Goal: Task Accomplishment & Management: Use online tool/utility

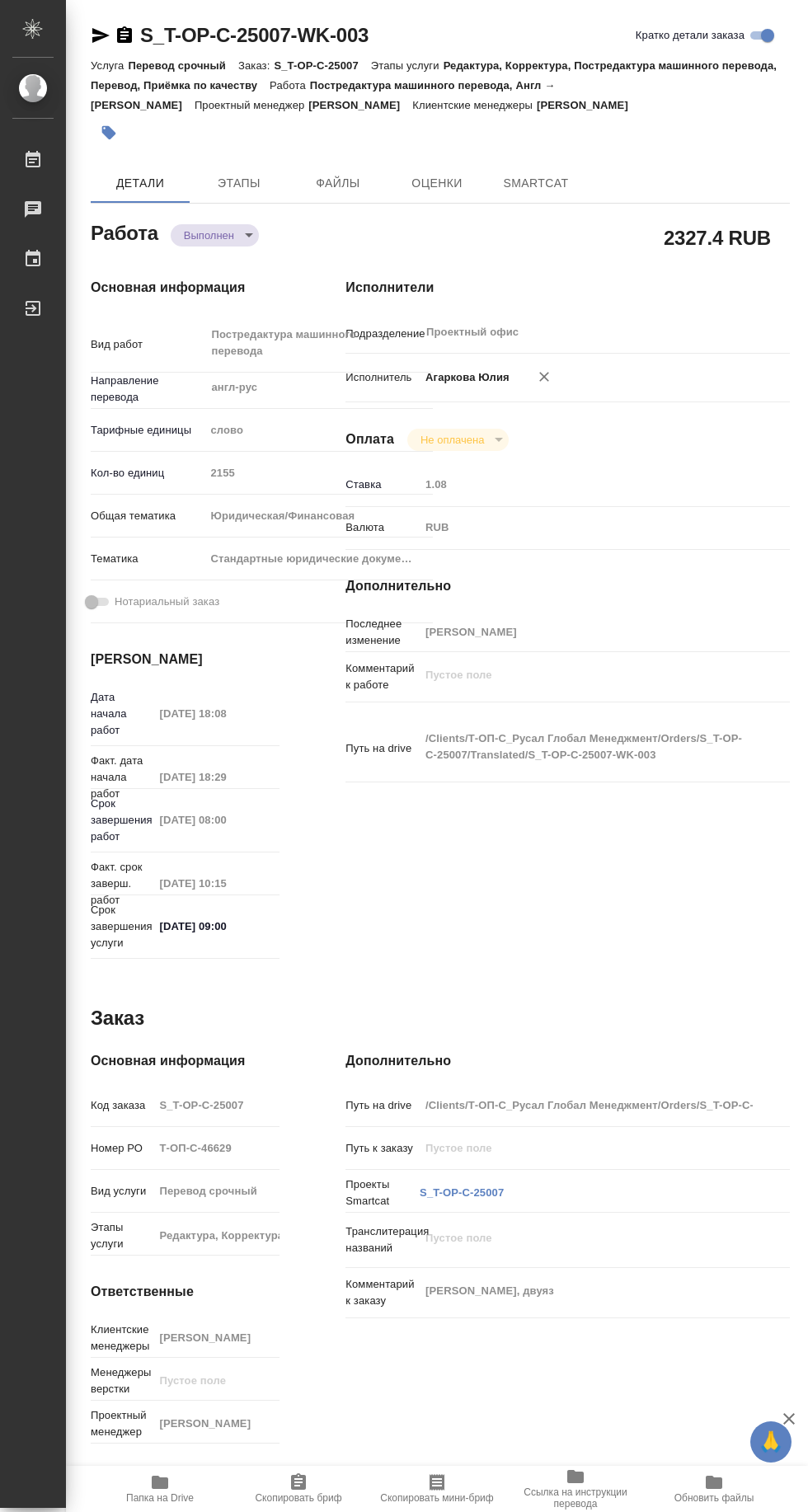
type textarea "x"
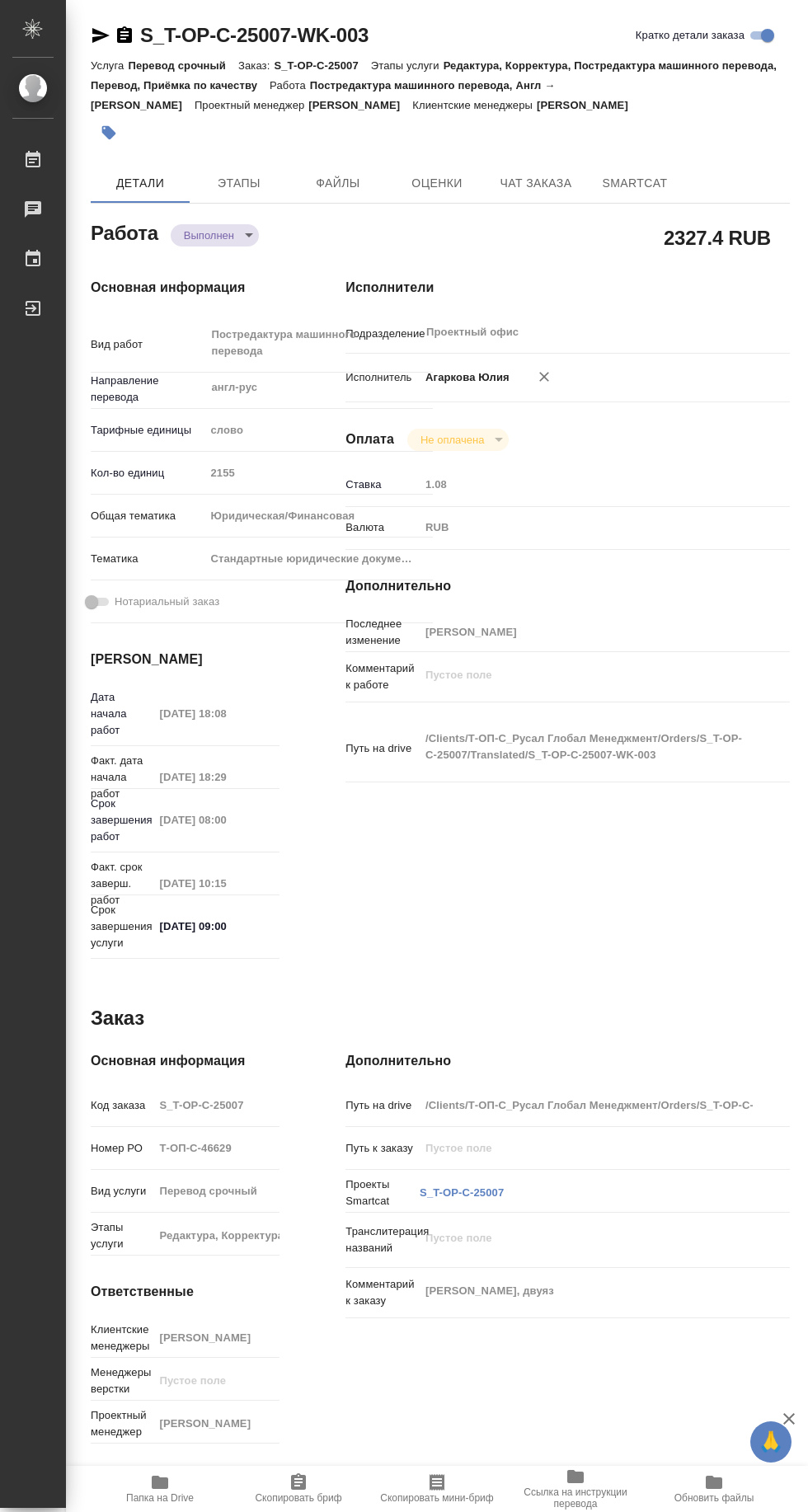
type textarea "x"
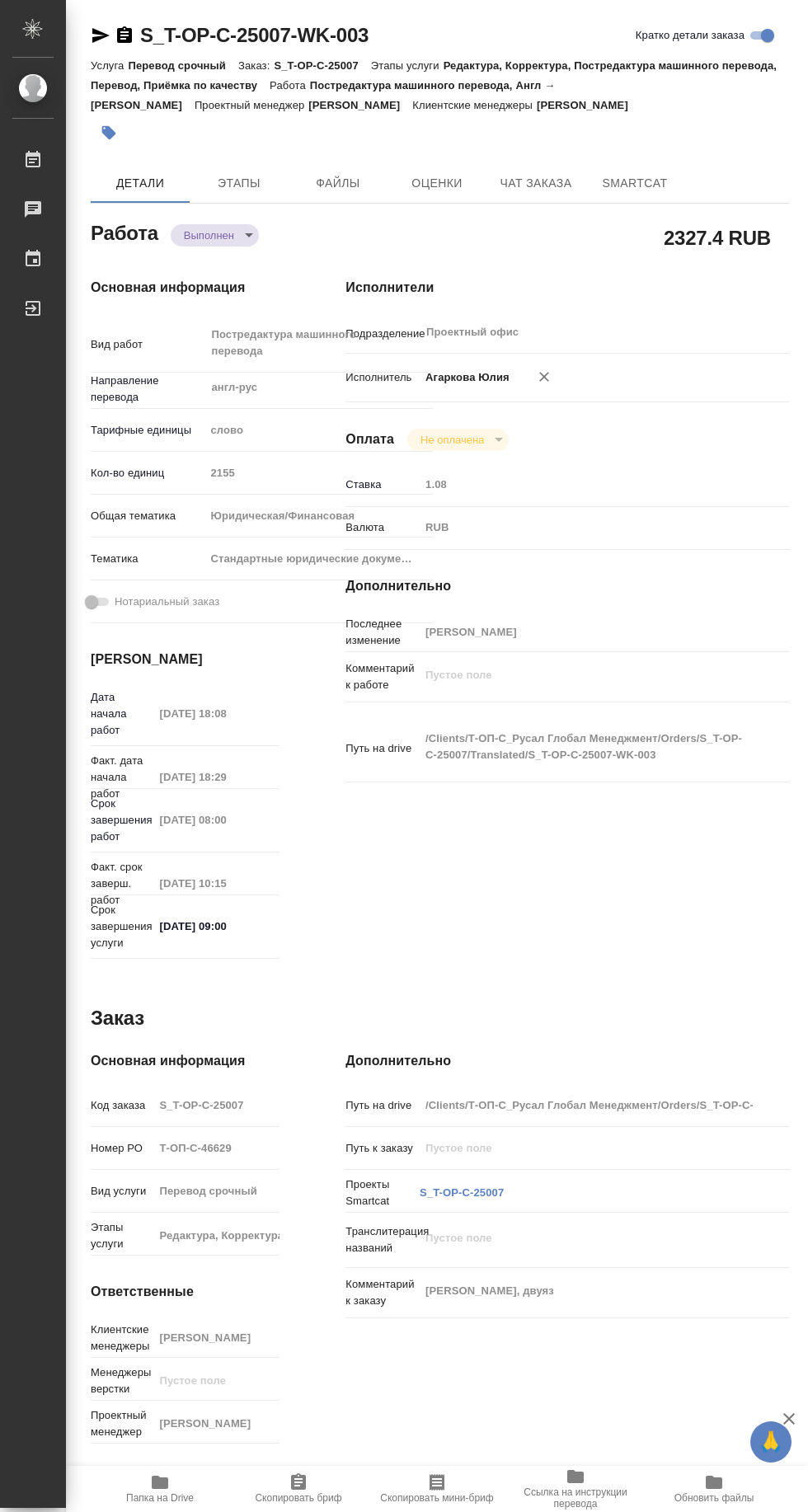
type textarea "x"
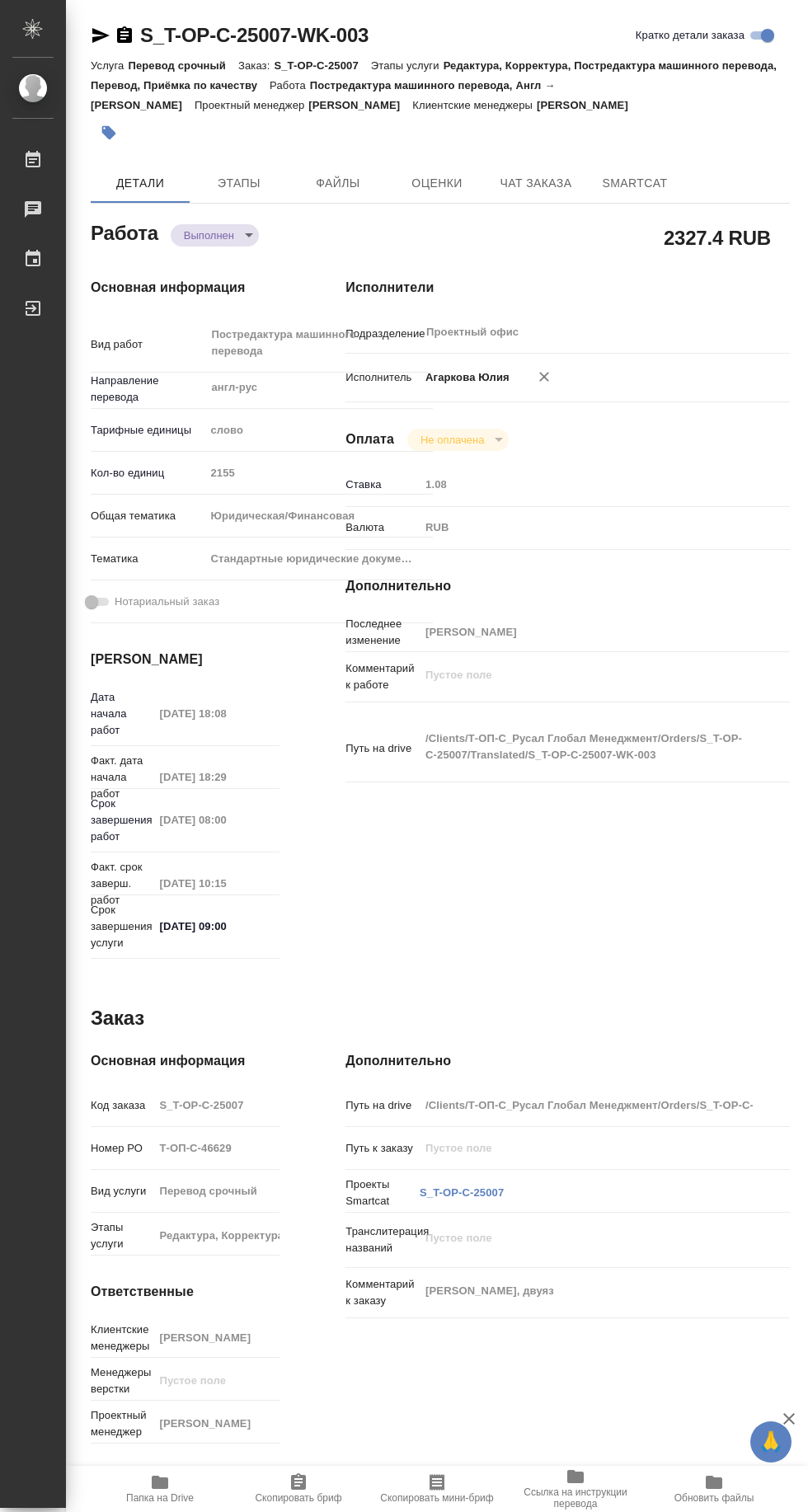
type textarea "x"
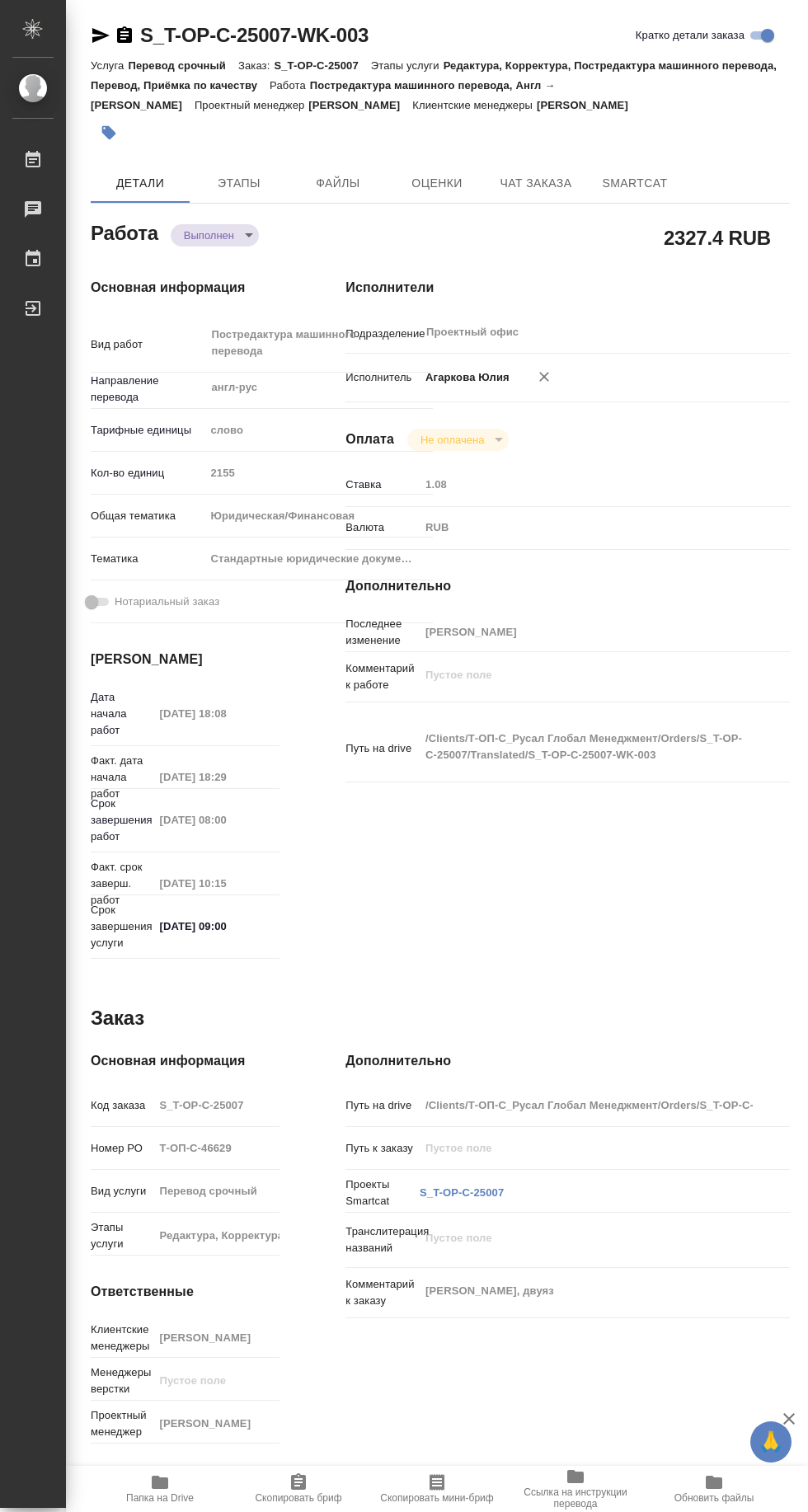
click at [640, 180] on span "SmartCat" at bounding box center [635, 183] width 79 height 20
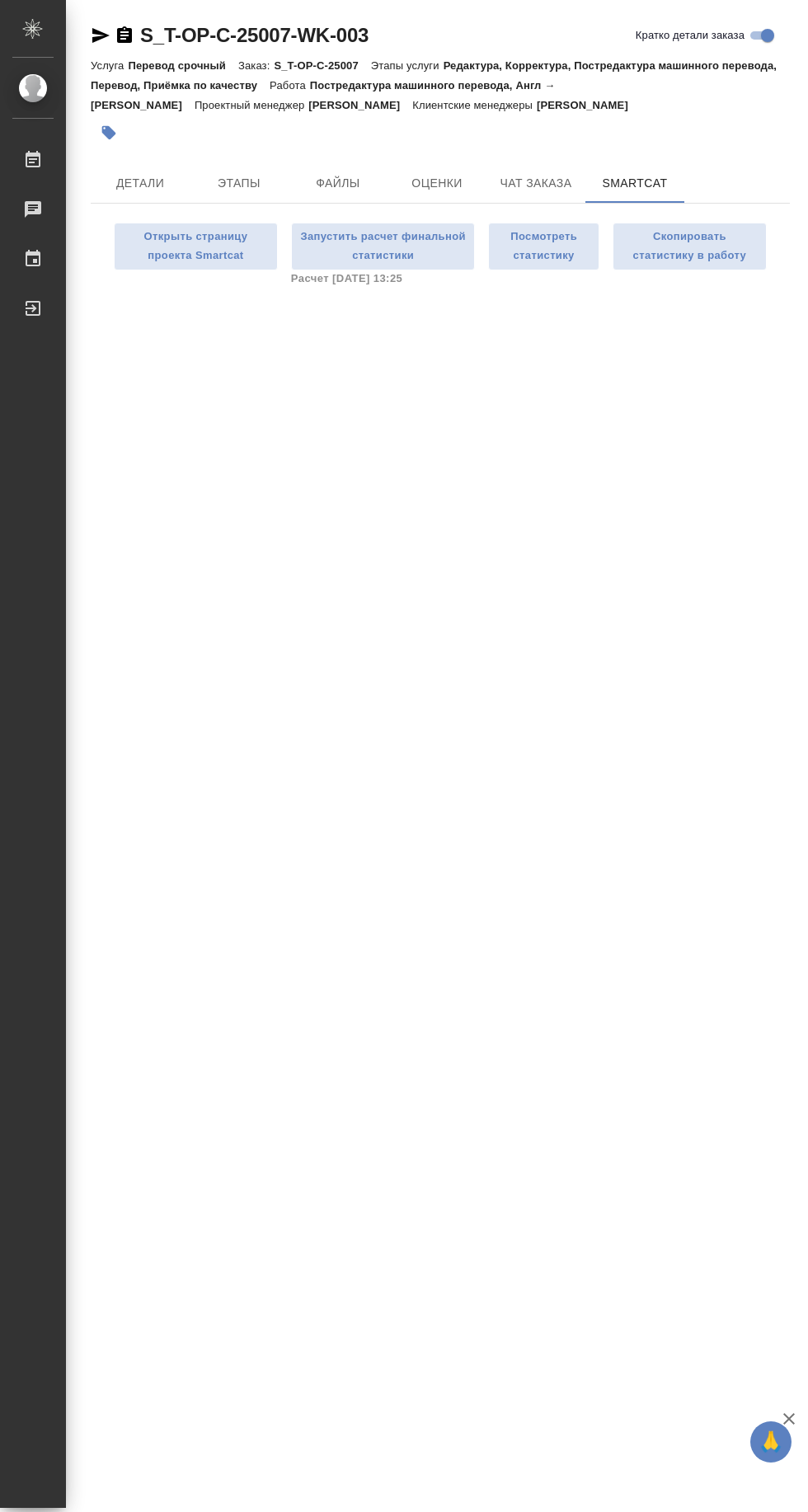
click at [701, 249] on span "Скопировать статистику в работу" at bounding box center [689, 246] width 136 height 38
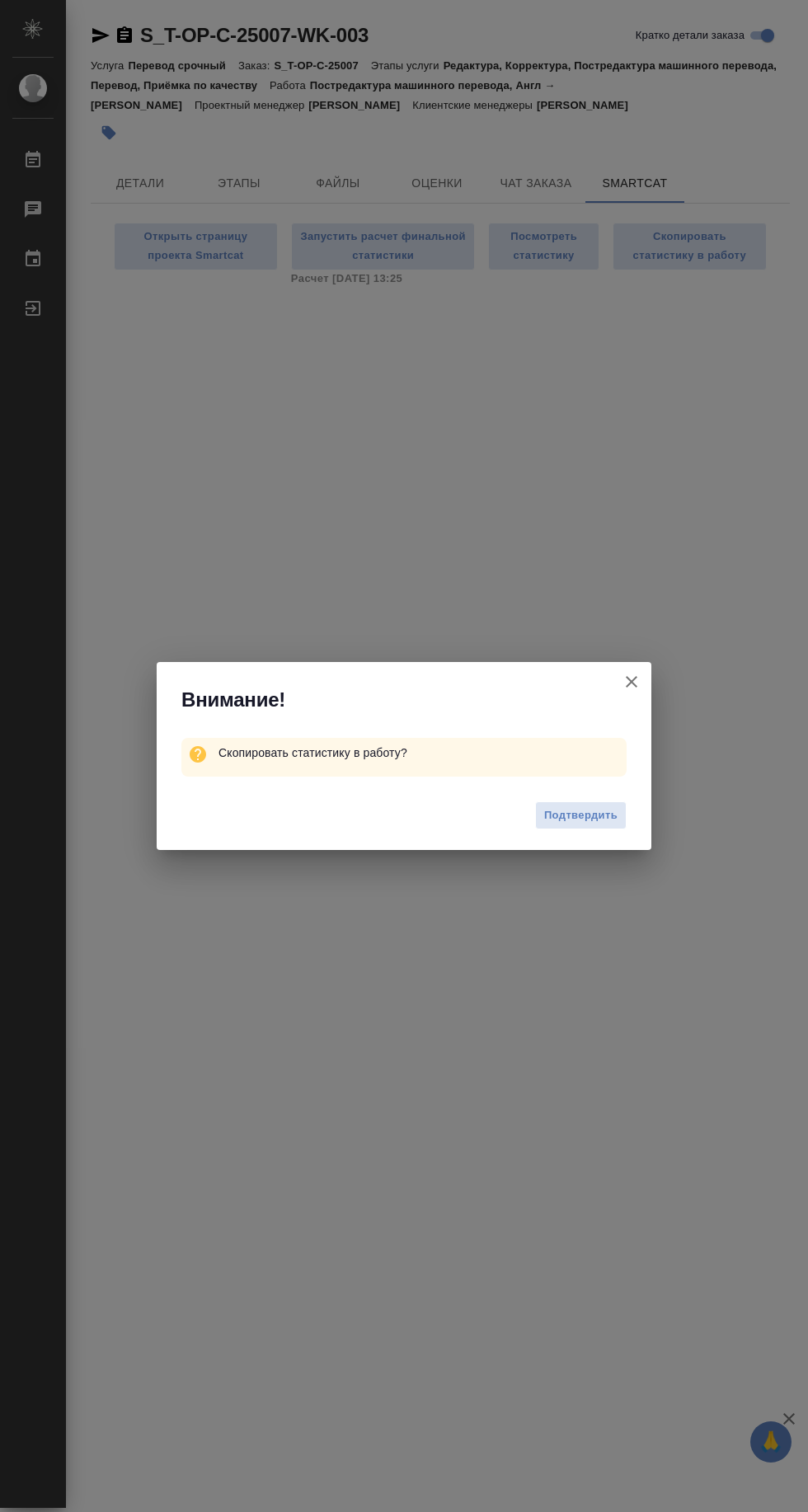
click at [581, 809] on span "Подтвердить" at bounding box center [581, 816] width 73 height 19
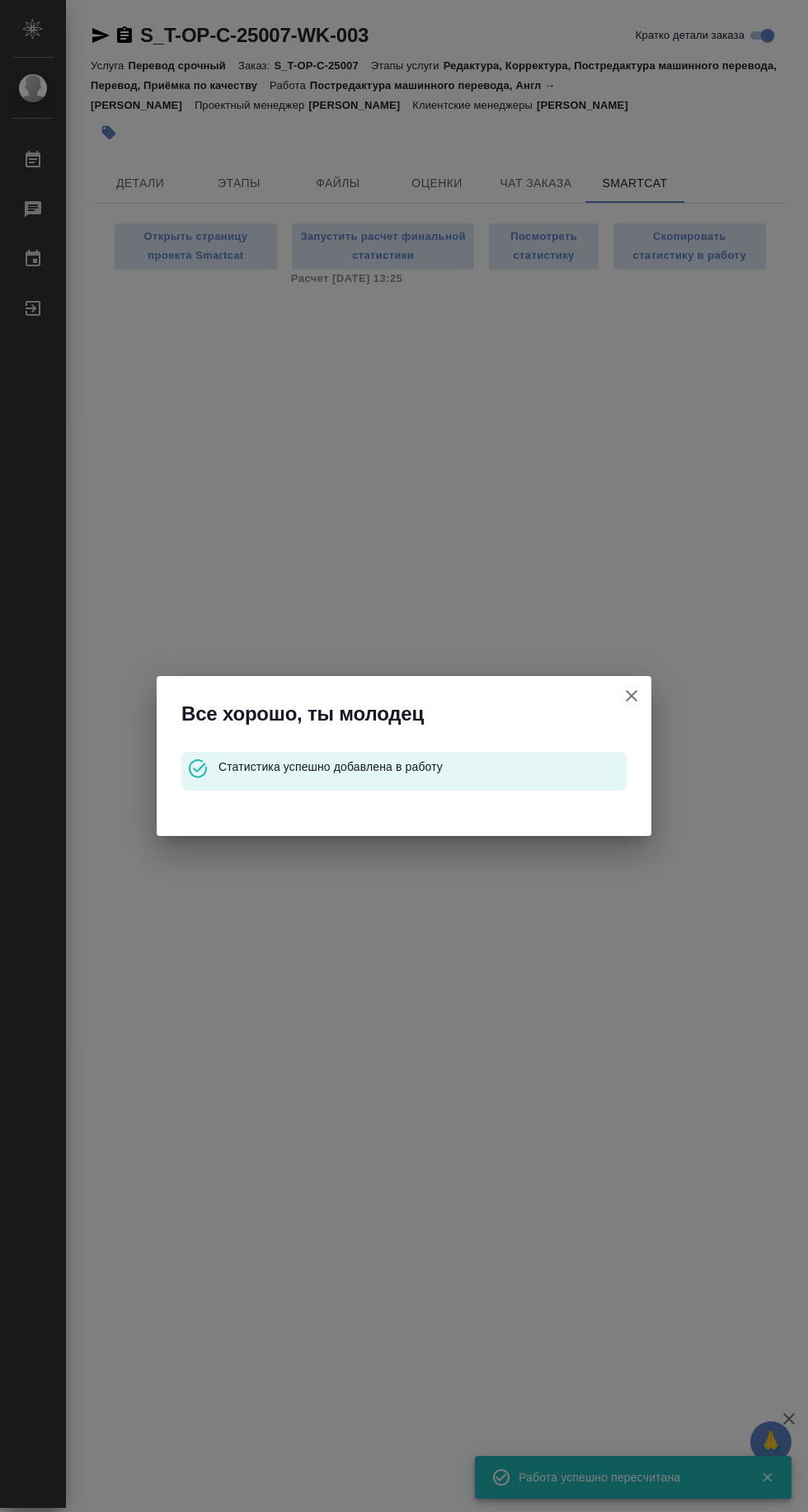
click at [631, 697] on icon "button" at bounding box center [631, 696] width 12 height 12
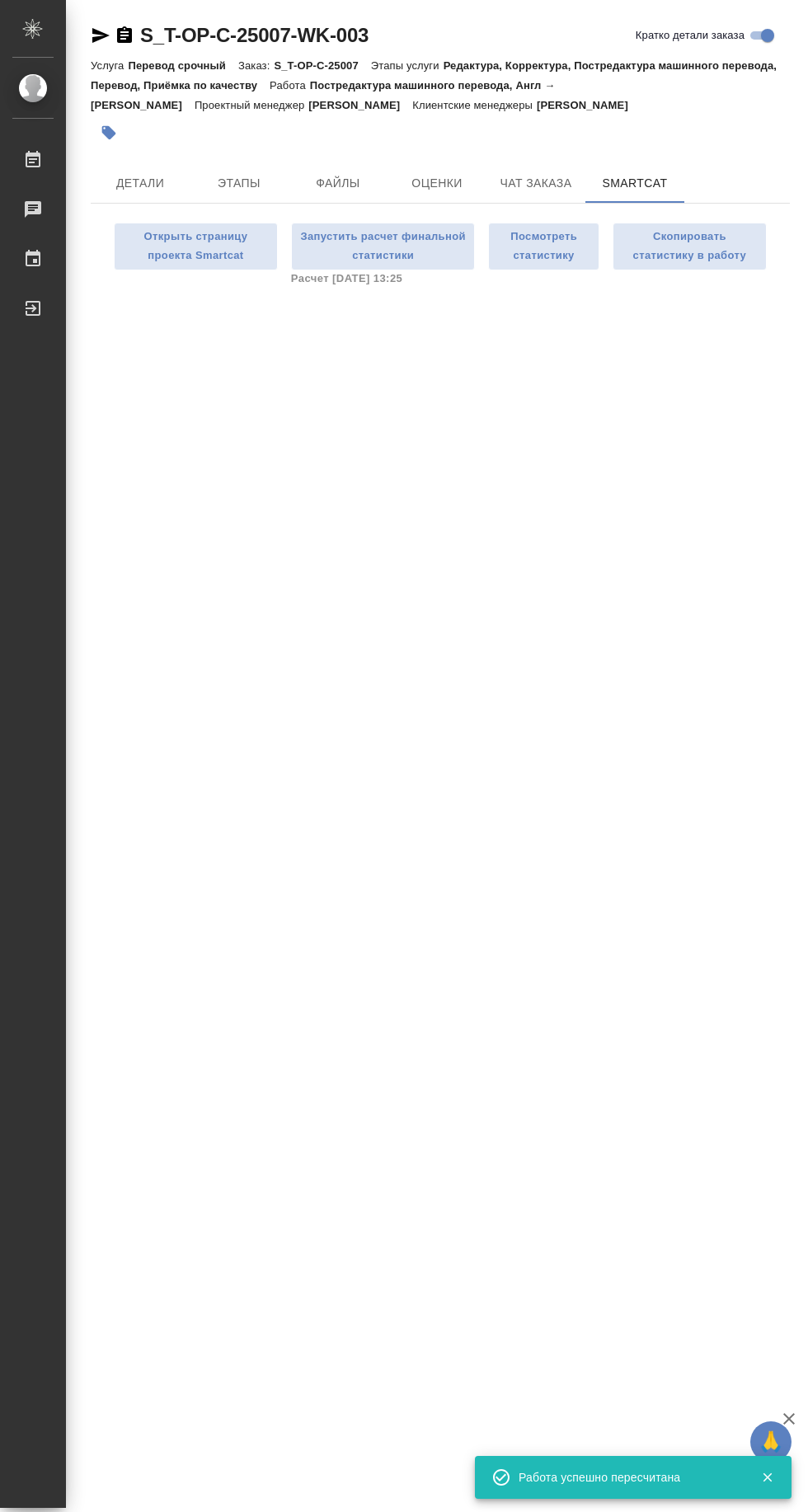
click at [118, 185] on span "Детали" at bounding box center [140, 183] width 79 height 20
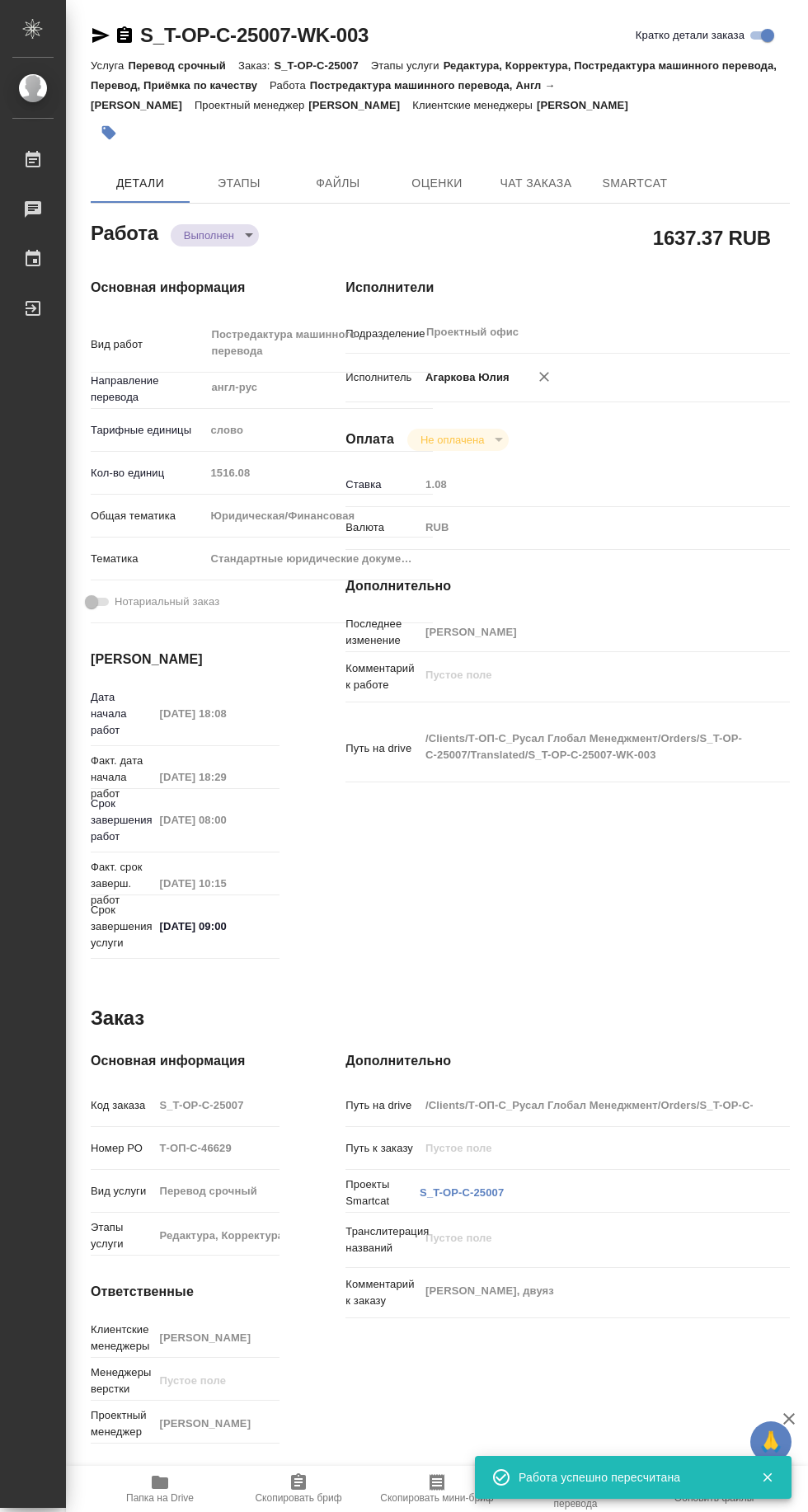
type textarea "x"
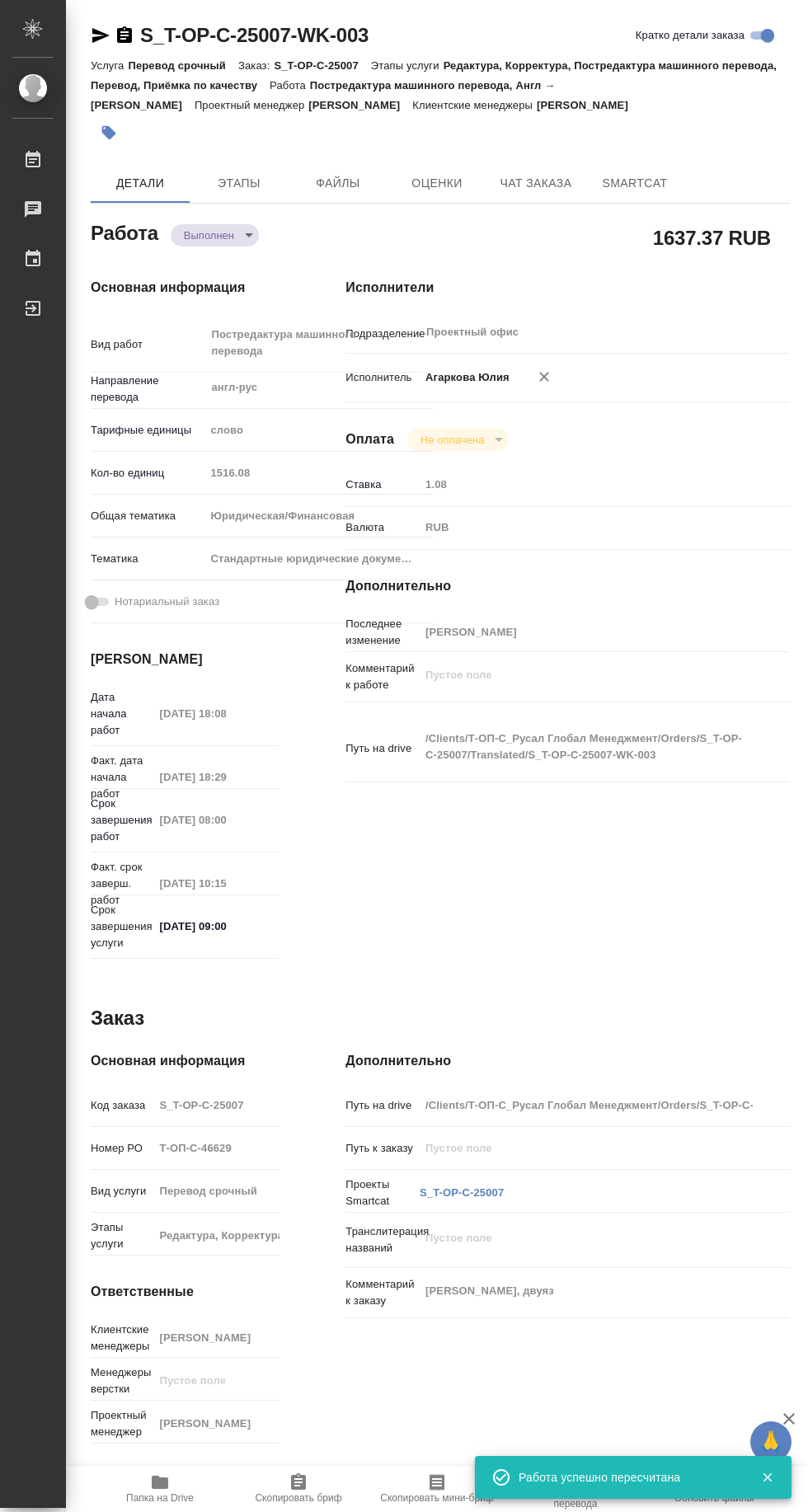
type textarea "x"
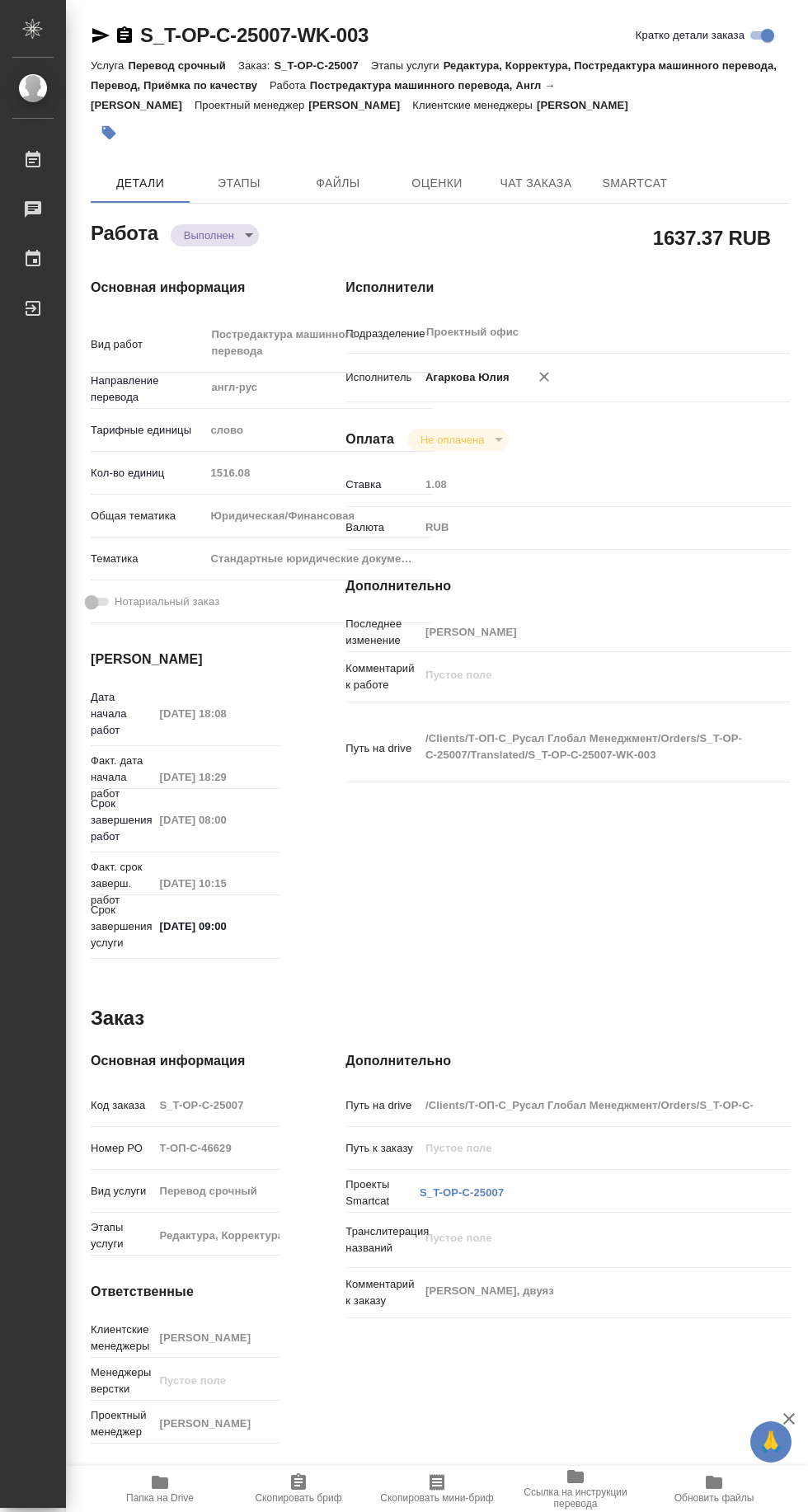
type textarea "x"
